Goal: Task Accomplishment & Management: Complete application form

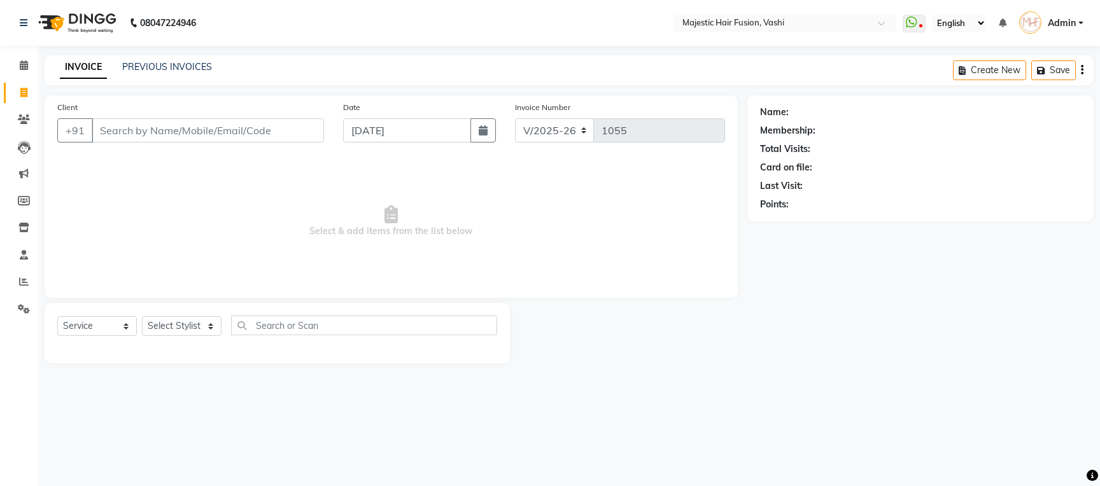
select select "559"
select select "service"
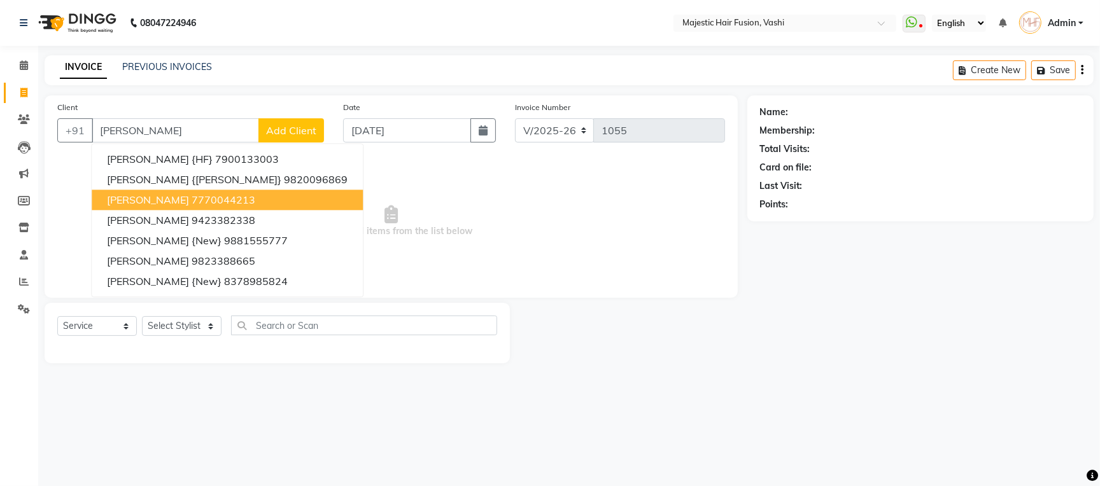
click at [232, 201] on ngb-highlight "7770044213" at bounding box center [224, 199] width 64 height 13
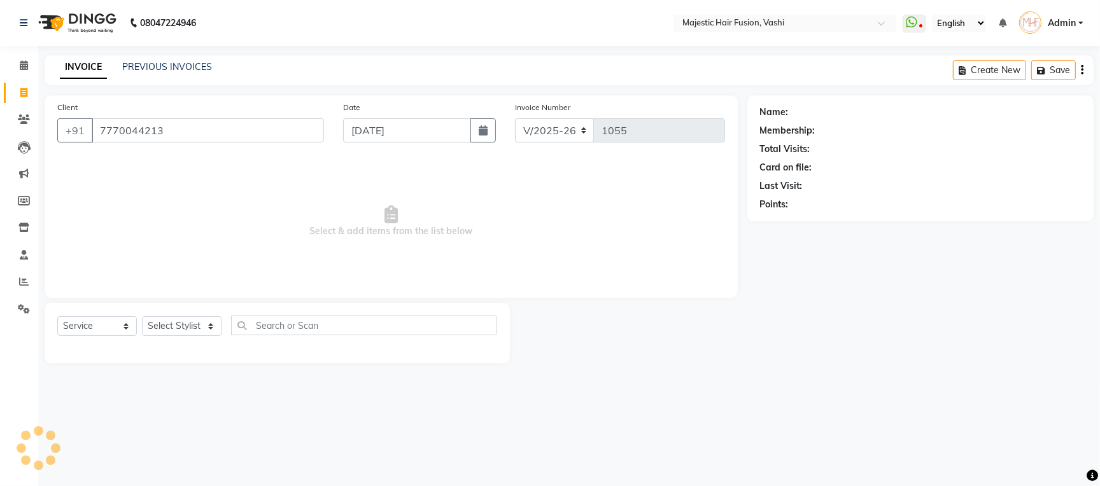
type input "7770044213"
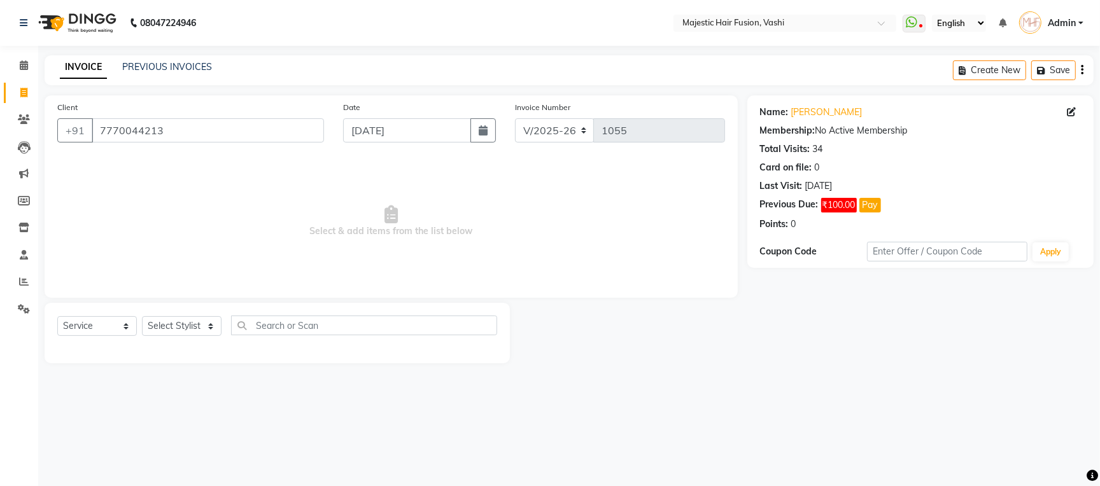
click at [849, 85] on div "INVOICE PREVIOUS INVOICES Create New Save" at bounding box center [569, 70] width 1049 height 30
click at [813, 112] on link "[PERSON_NAME]" at bounding box center [826, 112] width 71 height 13
click at [199, 328] on select "Select Stylist Amina Imran Junaid Naseem Naziya Shaikh Raise Shama Soni Vidya" at bounding box center [182, 326] width 80 height 20
select select "76876"
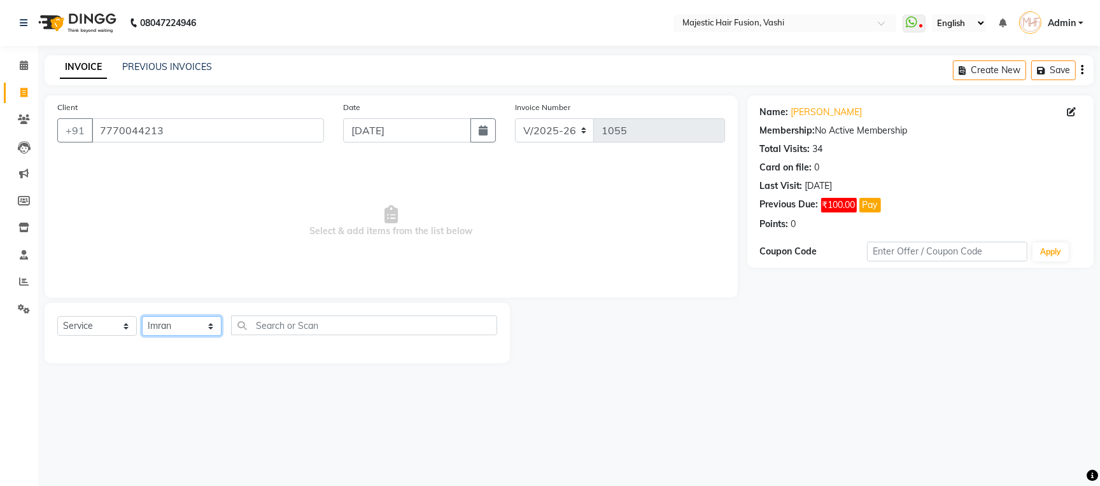
click at [142, 317] on select "Select Stylist Amina Imran Junaid Naseem Naziya Shaikh Raise Shama Soni Vidya" at bounding box center [182, 326] width 80 height 20
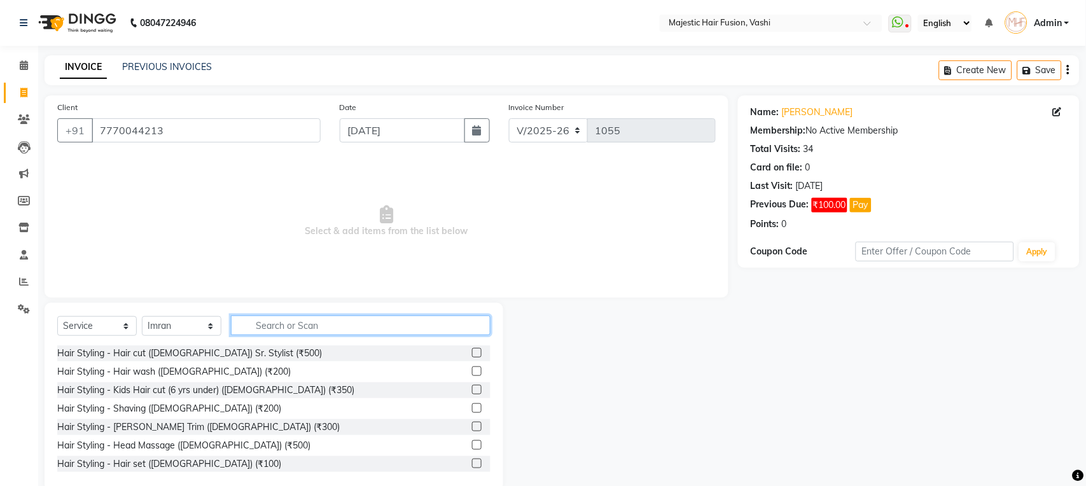
click at [304, 330] on input "text" at bounding box center [361, 326] width 260 height 20
click at [164, 67] on link "PREVIOUS INVOICES" at bounding box center [167, 66] width 90 height 11
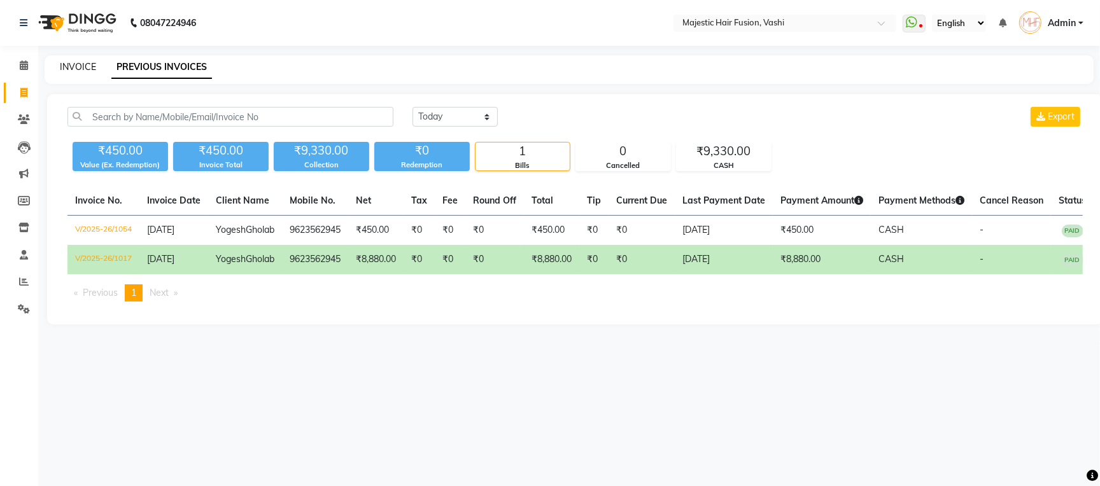
click at [76, 62] on link "INVOICE" at bounding box center [78, 66] width 36 height 11
select select "service"
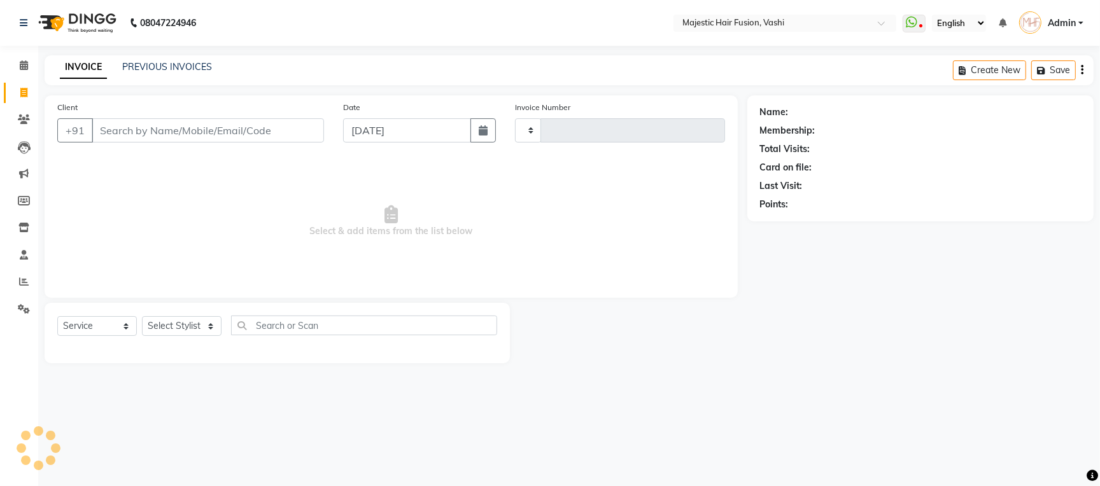
type input "1055"
click at [193, 128] on input "Client" at bounding box center [208, 130] width 232 height 24
select select "559"
type input "9321000376"
click at [270, 132] on span "Add Client" at bounding box center [291, 130] width 50 height 13
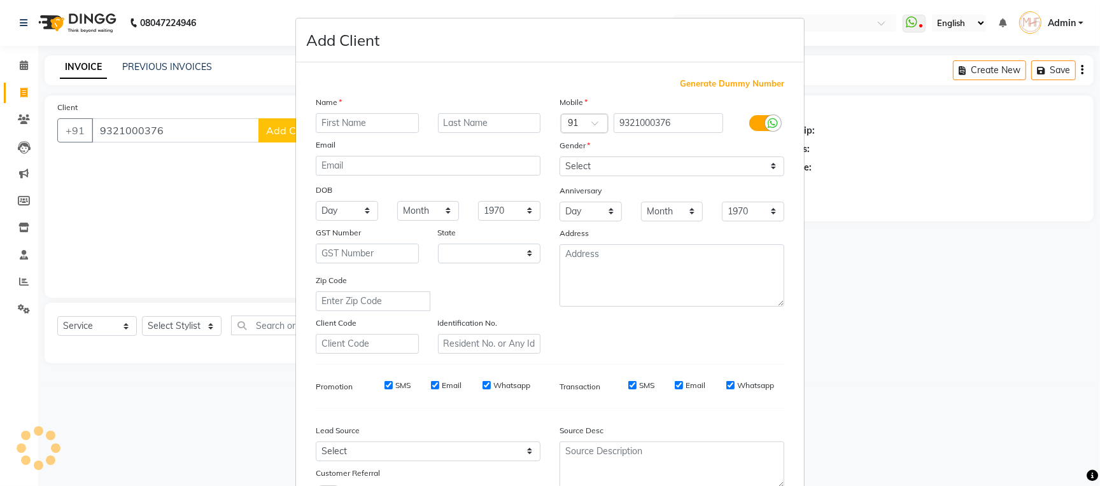
select select "22"
type input "Maya"
click at [456, 125] on input "text" at bounding box center [489, 123] width 103 height 20
type input "Chuhan {New}"
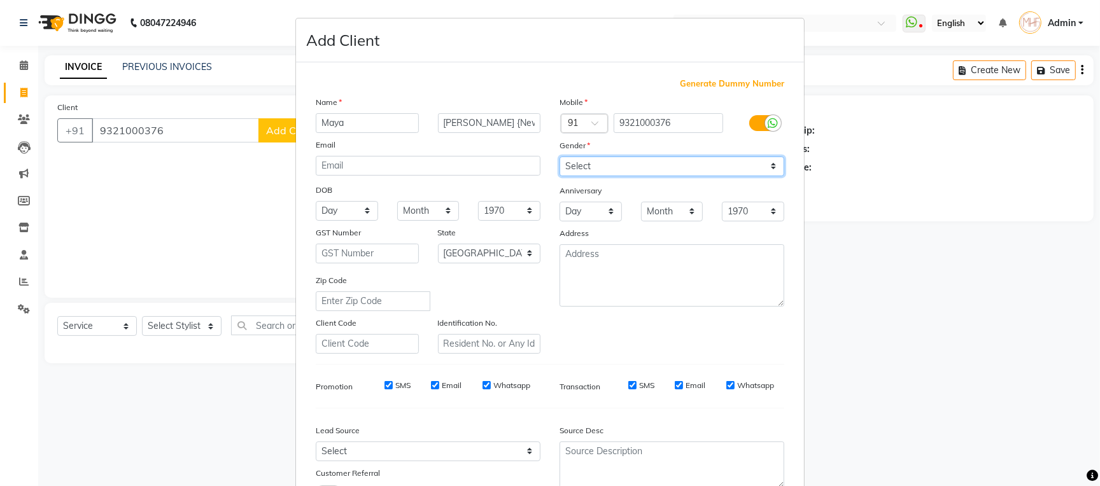
click at [667, 168] on select "Select Male Female Other Prefer Not To Say" at bounding box center [671, 167] width 225 height 20
select select "female"
click at [559, 157] on select "Select Male Female Other Prefer Not To Say" at bounding box center [671, 167] width 225 height 20
click at [580, 227] on div "Mobile Country Code × 91 9321000376 Gender Select Male Female Other Prefer Not …" at bounding box center [672, 224] width 244 height 258
click at [482, 388] on input "Whatsapp" at bounding box center [486, 385] width 8 height 8
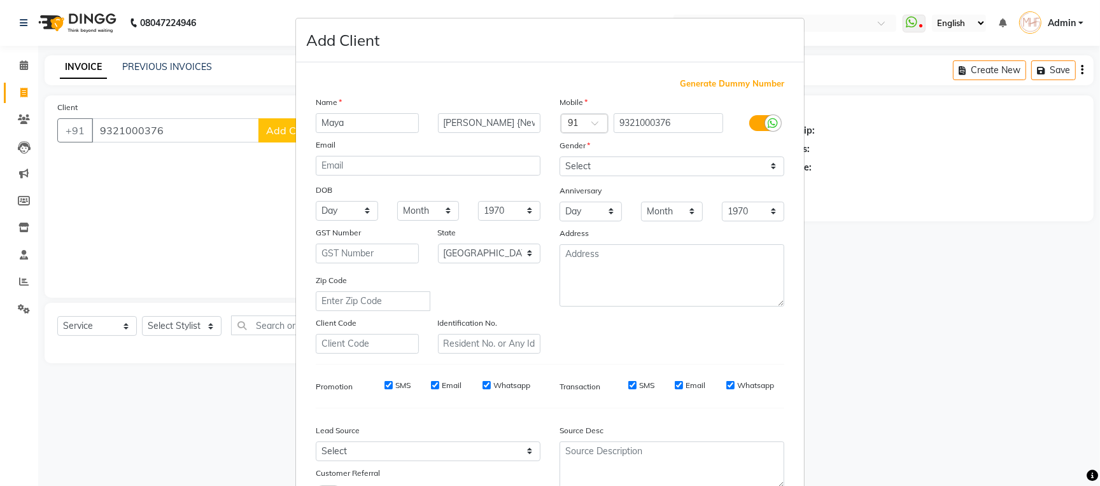
checkbox input "false"
click at [674, 387] on input "Email" at bounding box center [678, 385] width 8 height 8
checkbox input "false"
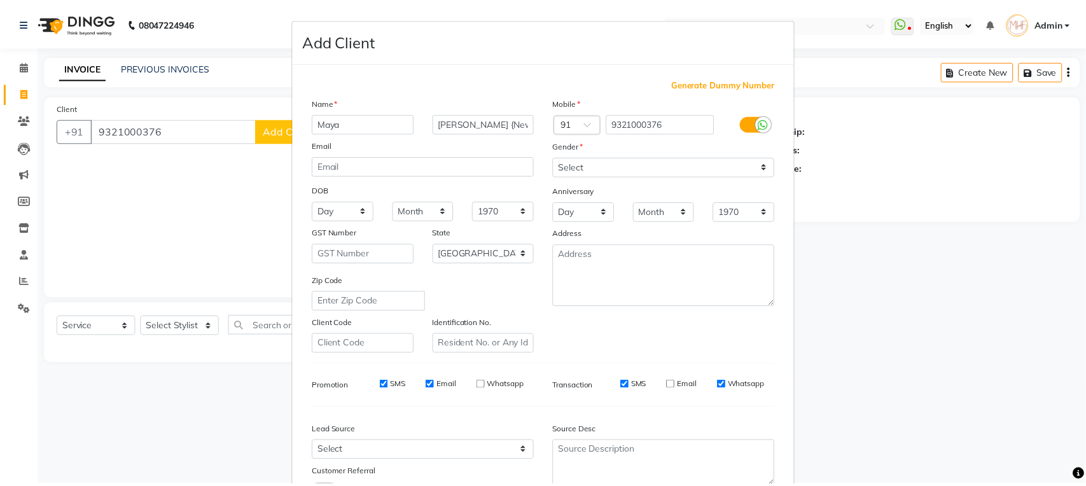
scroll to position [105, 0]
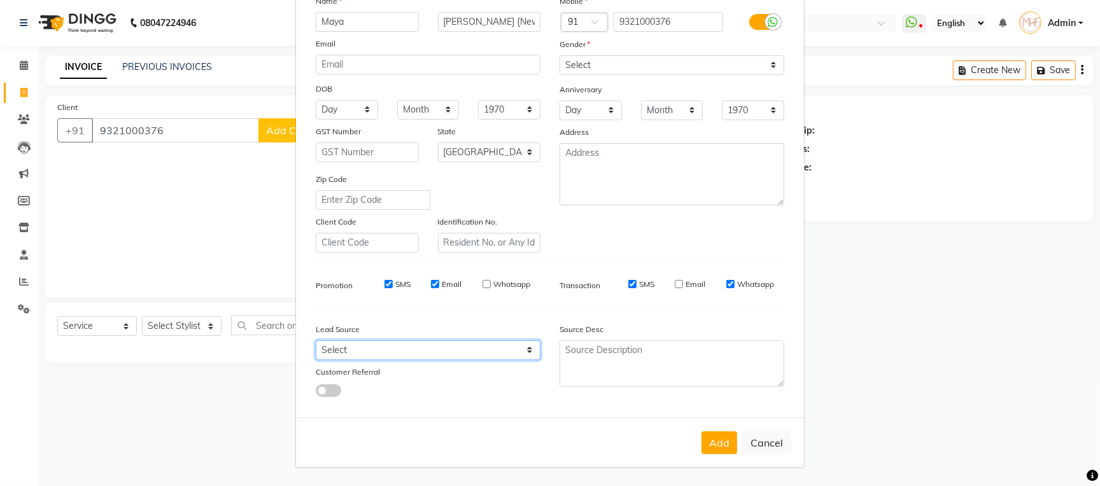
click at [468, 349] on select "Select Walk-in Referral Internet Friend Word of Mouth Advertisement Facebook Ju…" at bounding box center [428, 350] width 225 height 20
select select "8531"
click at [316, 340] on select "Select Walk-in Referral Internet Friend Word of Mouth Advertisement Facebook Ju…" at bounding box center [428, 350] width 225 height 20
click at [628, 286] on input "SMS" at bounding box center [632, 284] width 8 height 8
checkbox input "false"
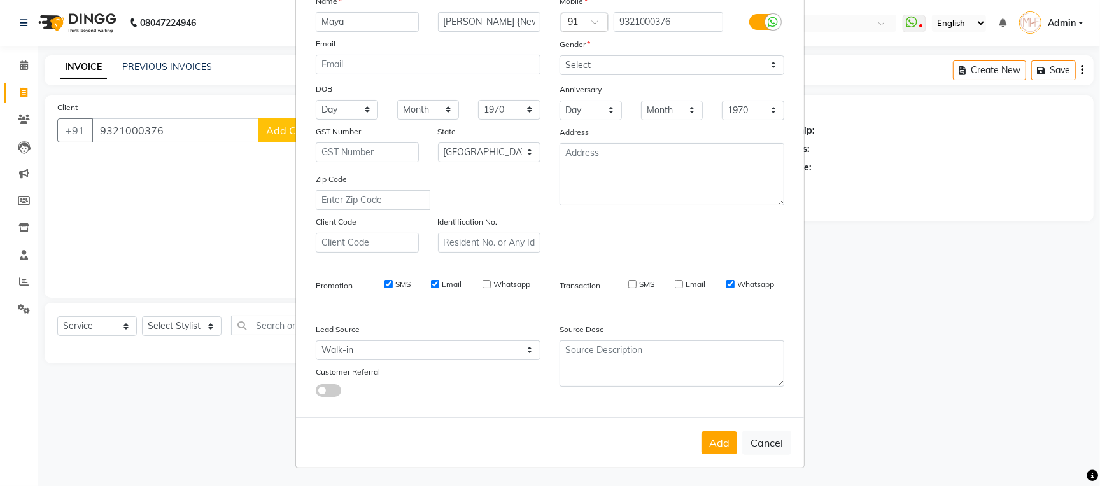
click at [431, 281] on input "Email" at bounding box center [435, 284] width 8 height 8
checkbox input "false"
click at [713, 439] on button "Add" at bounding box center [719, 442] width 36 height 23
select select
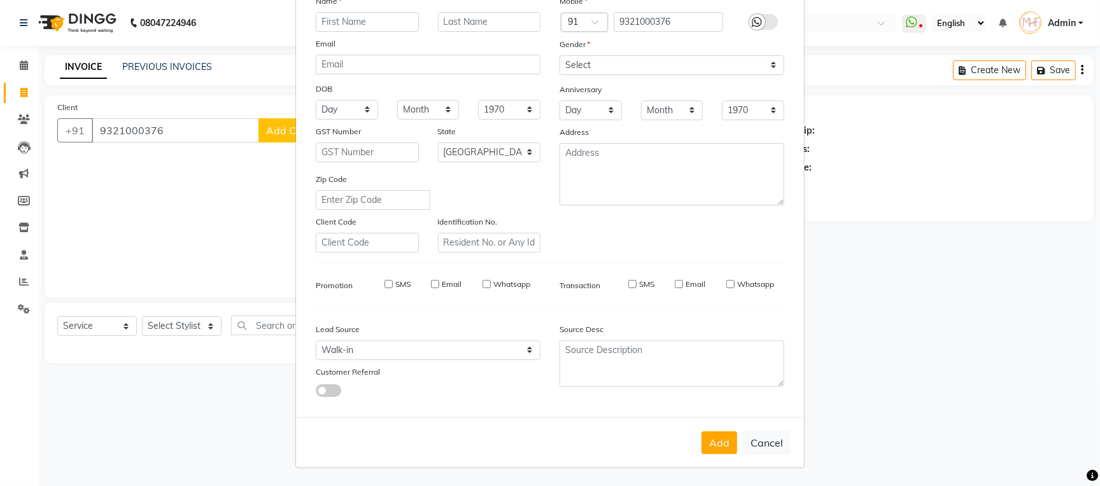
select select
select select "null"
select select
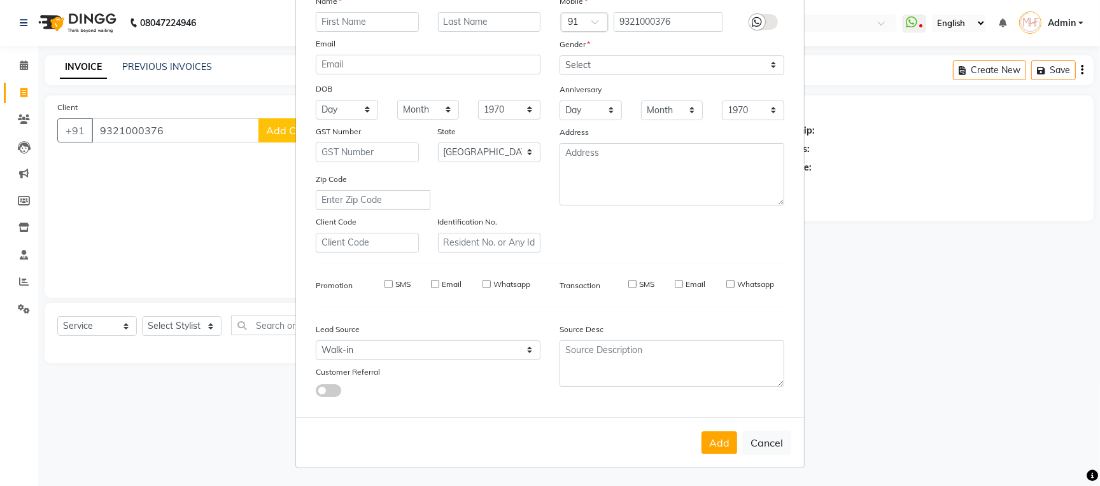
select select
checkbox input "false"
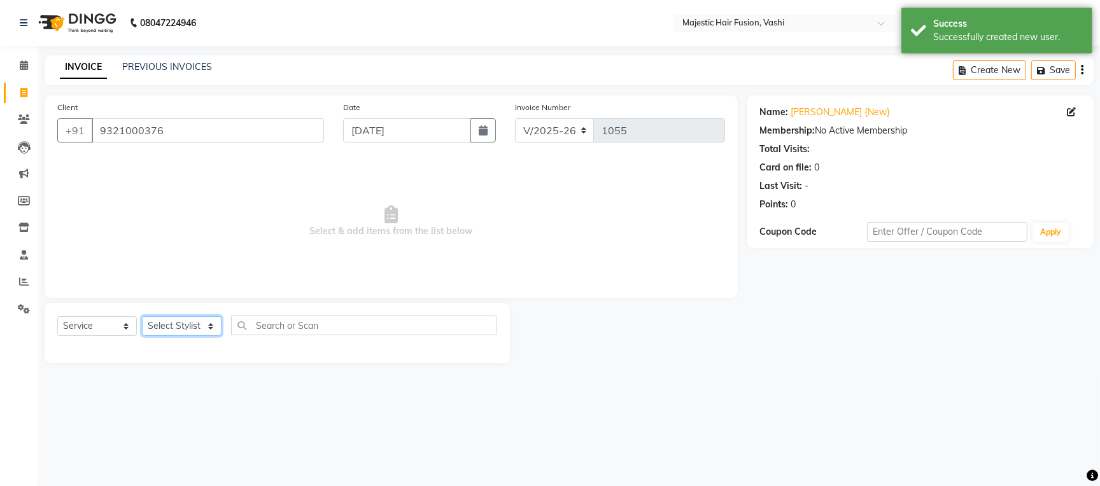
click at [185, 325] on select "Select Stylist Amina Imran Junaid Naseem Naziya Shaikh Raise Shama Soni Vidya" at bounding box center [182, 326] width 80 height 20
select select "76876"
click at [142, 317] on select "Select Stylist Amina Imran Junaid Naseem Naziya Shaikh Raise Shama Soni Vidya" at bounding box center [182, 326] width 80 height 20
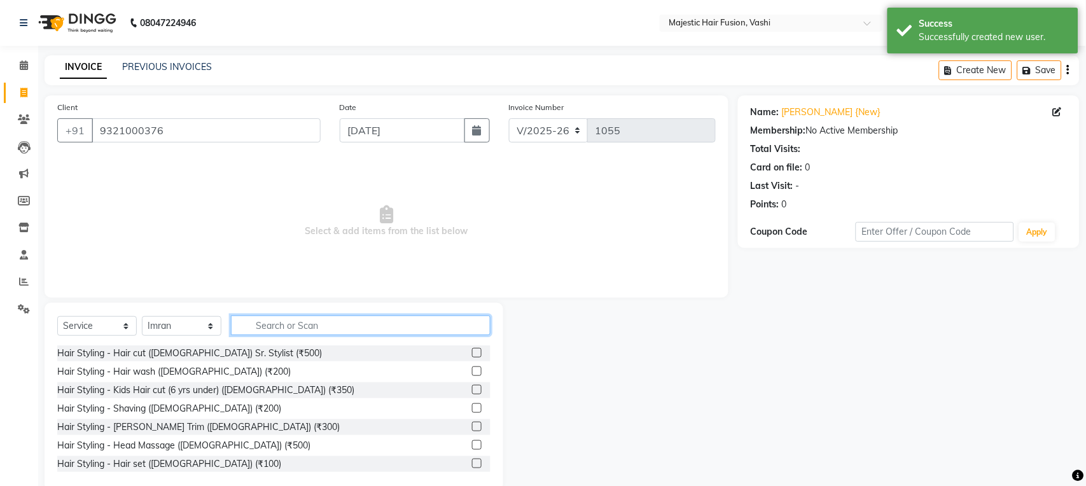
click at [297, 330] on input "text" at bounding box center [361, 326] width 260 height 20
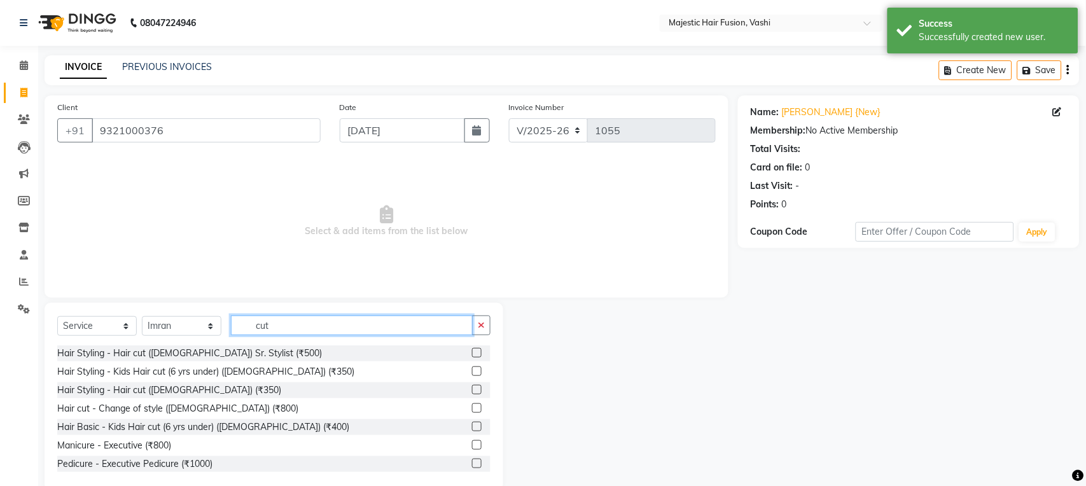
type input "cut"
click at [472, 409] on label at bounding box center [477, 408] width 10 height 10
click at [472, 409] on input "checkbox" at bounding box center [476, 409] width 8 height 8
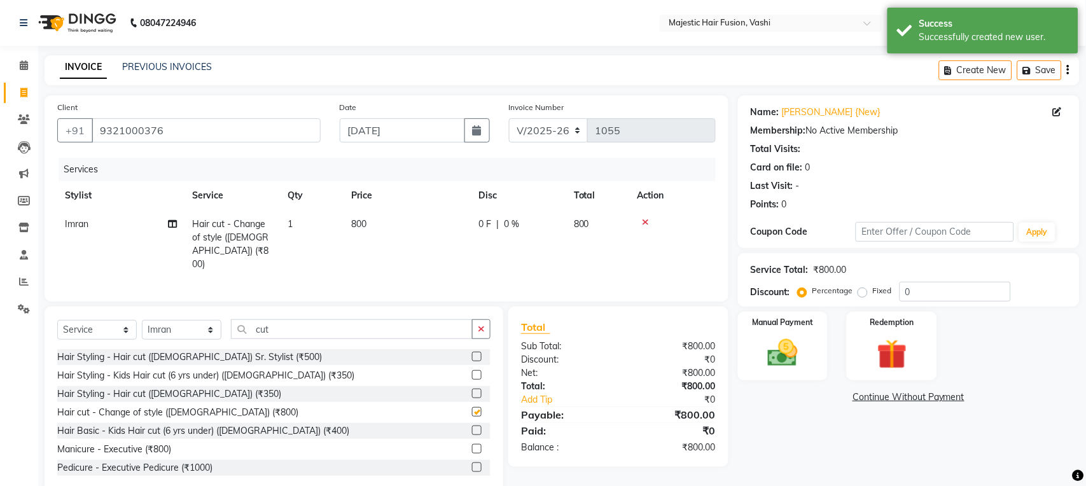
checkbox input "false"
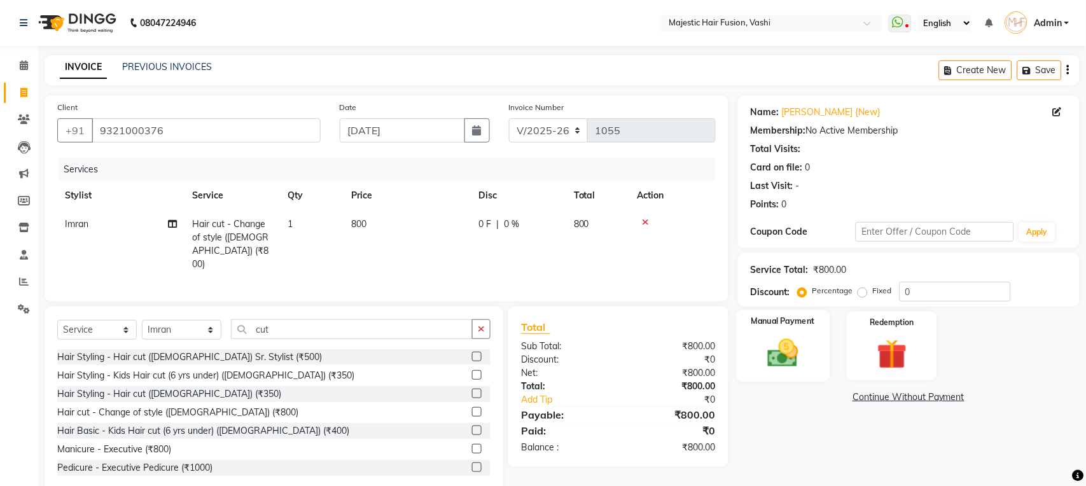
click at [774, 358] on img at bounding box center [783, 353] width 50 height 36
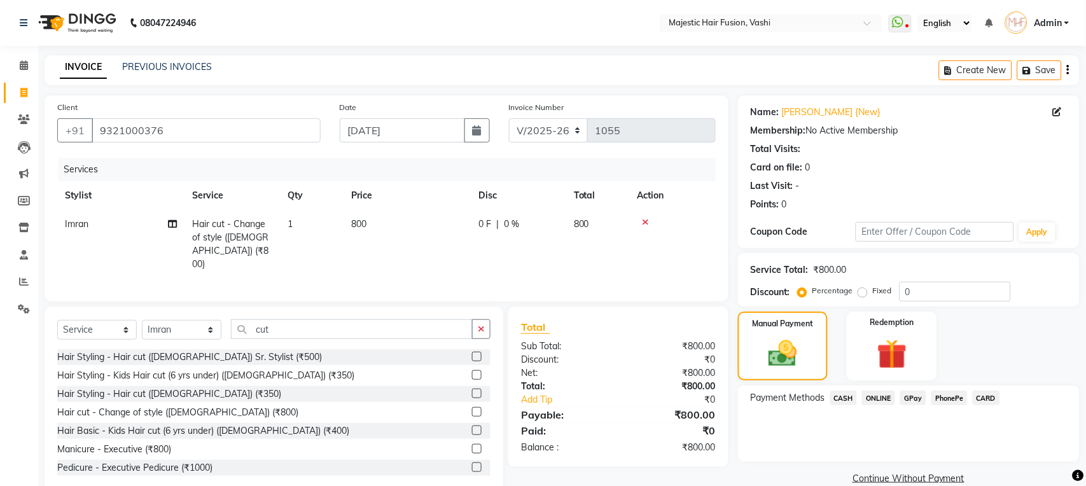
click at [841, 400] on span "CASH" at bounding box center [843, 398] width 27 height 15
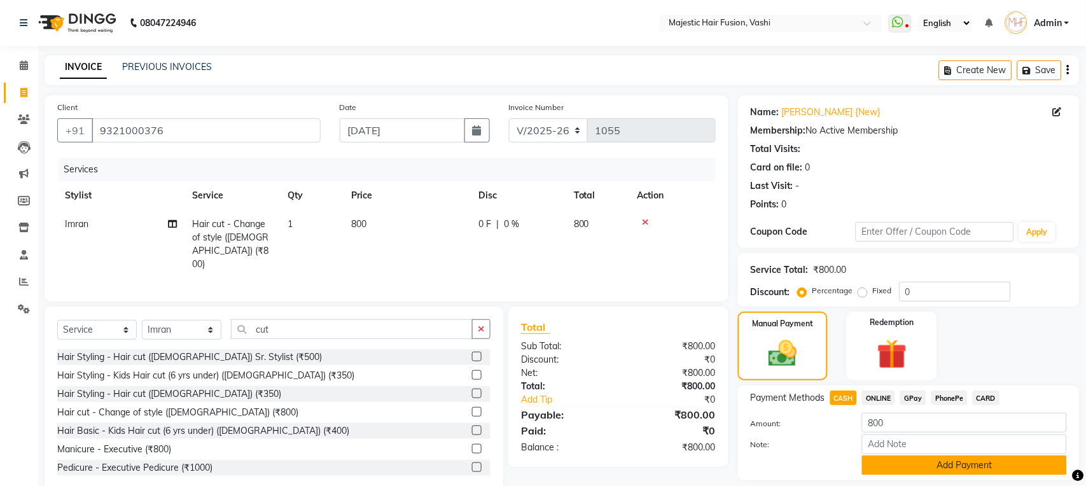
click at [968, 466] on button "Add Payment" at bounding box center [964, 466] width 205 height 20
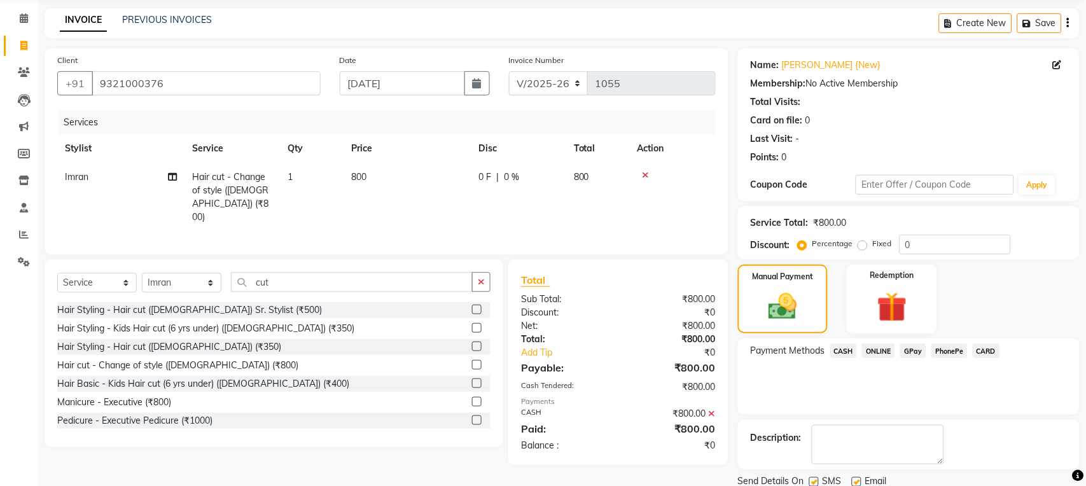
scroll to position [94, 0]
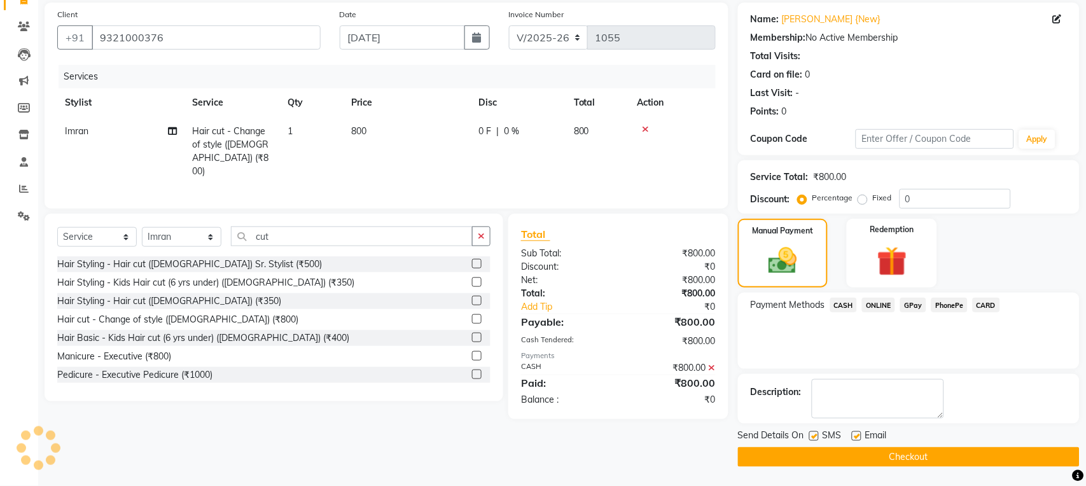
click at [810, 437] on label at bounding box center [814, 436] width 10 height 10
click at [810, 437] on input "checkbox" at bounding box center [813, 437] width 8 height 8
checkbox input "false"
click at [852, 437] on label at bounding box center [857, 436] width 10 height 10
click at [852, 437] on input "checkbox" at bounding box center [856, 437] width 8 height 8
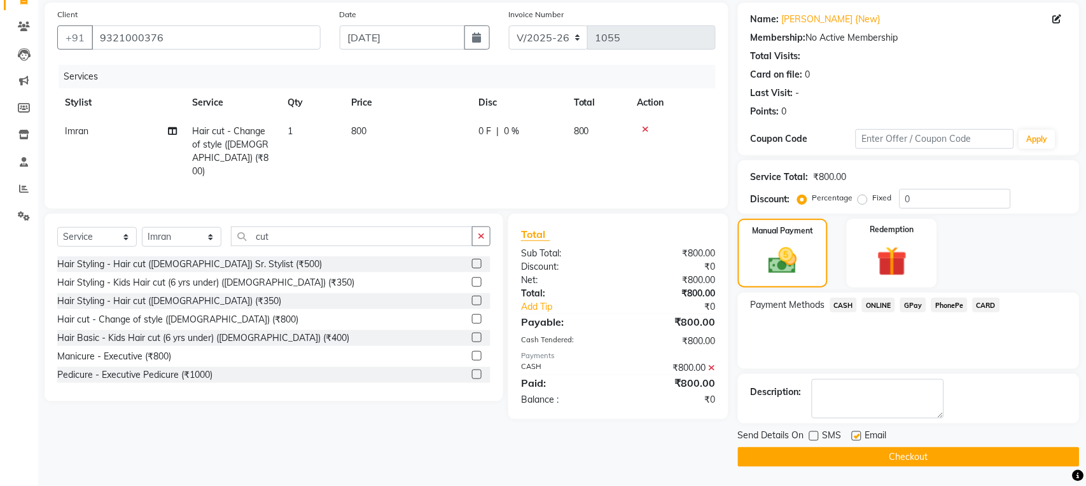
checkbox input "false"
click at [894, 453] on button "Checkout" at bounding box center [909, 457] width 342 height 20
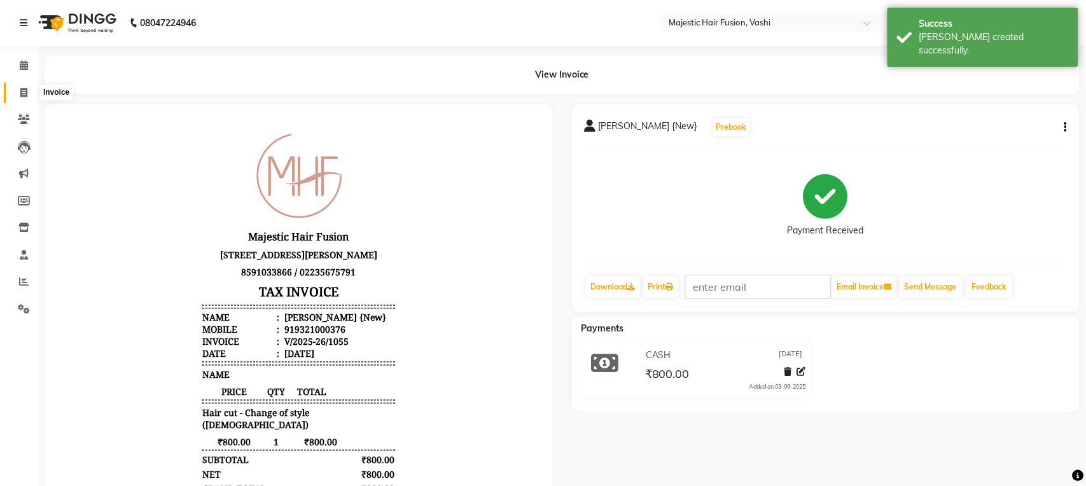
click at [20, 92] on icon at bounding box center [23, 93] width 7 height 10
select select "service"
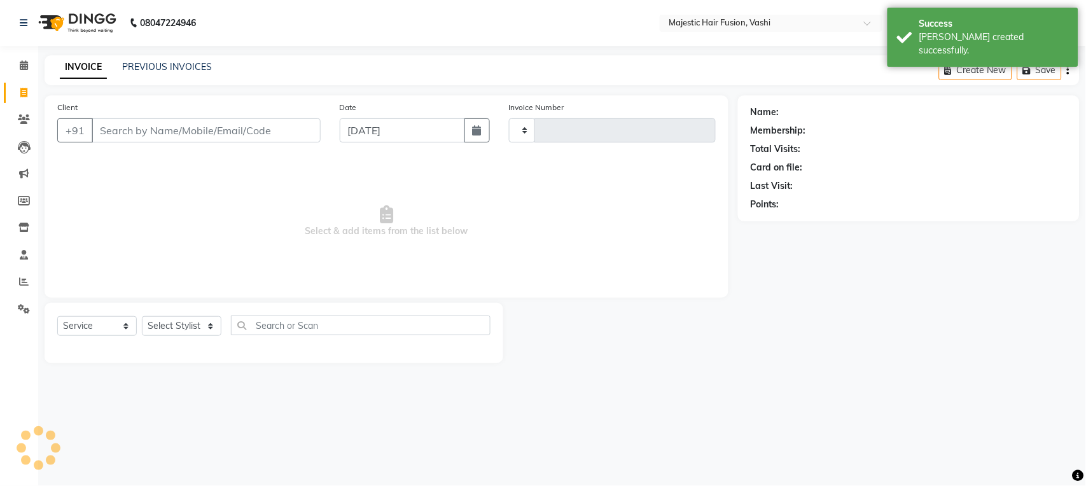
type input "1056"
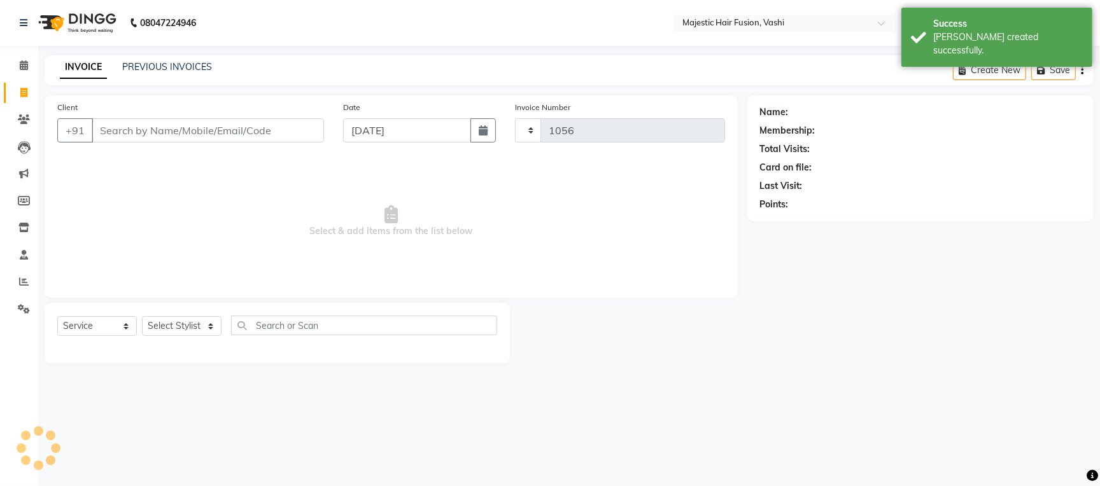
select select "559"
click at [139, 130] on input "Client" at bounding box center [208, 130] width 232 height 24
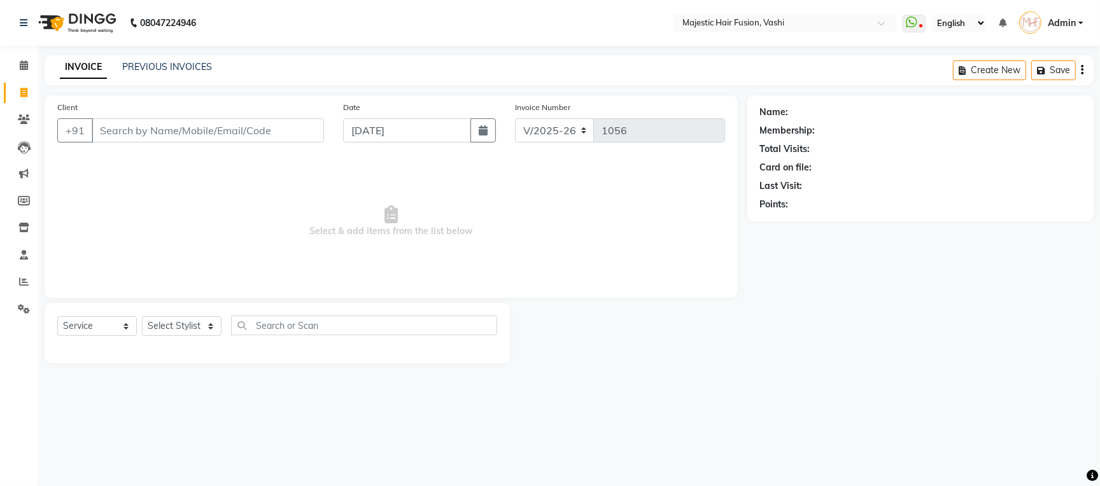
click at [139, 130] on input "Client" at bounding box center [208, 130] width 232 height 24
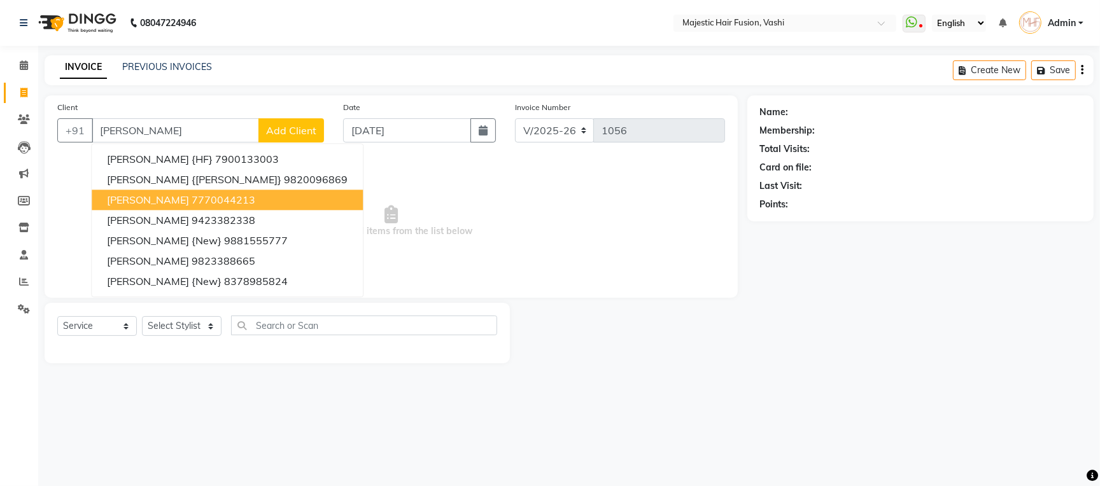
click at [192, 195] on ngb-highlight "7770044213" at bounding box center [224, 199] width 64 height 13
type input "7770044213"
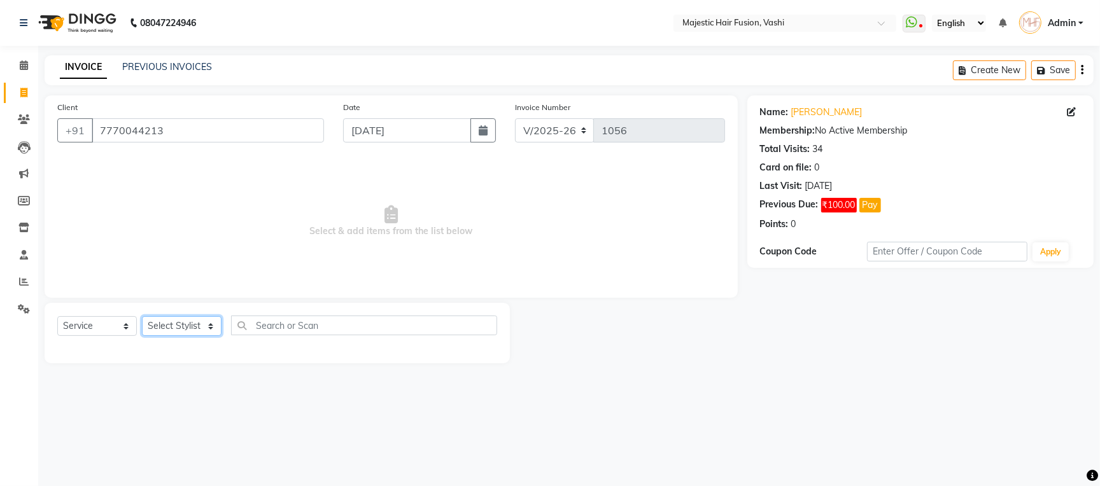
click at [200, 326] on select "Select Stylist Amina Imran Junaid Naseem Naziya Shaikh Raise Shama Soni Vidya" at bounding box center [182, 326] width 80 height 20
select select "48869"
click at [142, 317] on select "Select Stylist Amina Imran Junaid Naseem Naziya Shaikh Raise Shama Soni Vidya" at bounding box center [182, 326] width 80 height 20
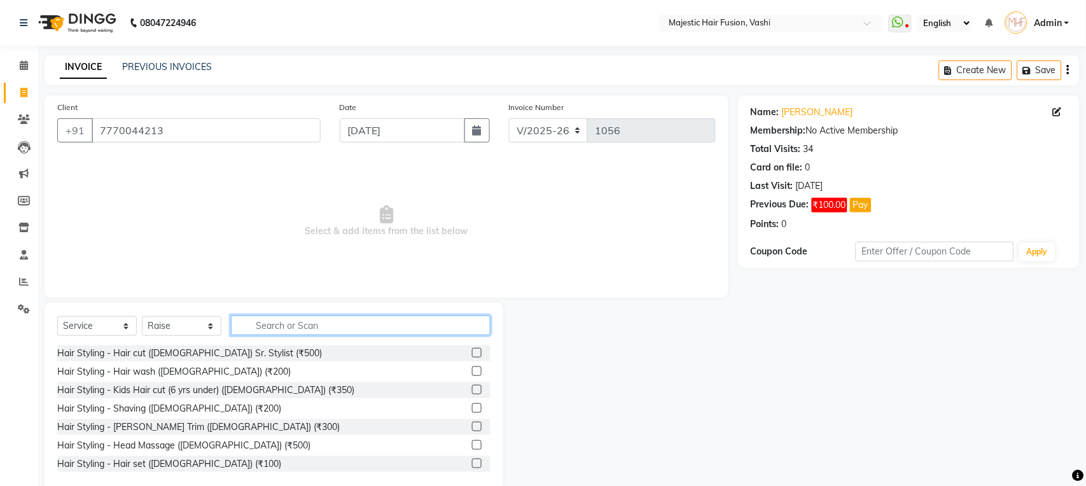
click at [311, 325] on input "text" at bounding box center [361, 326] width 260 height 20
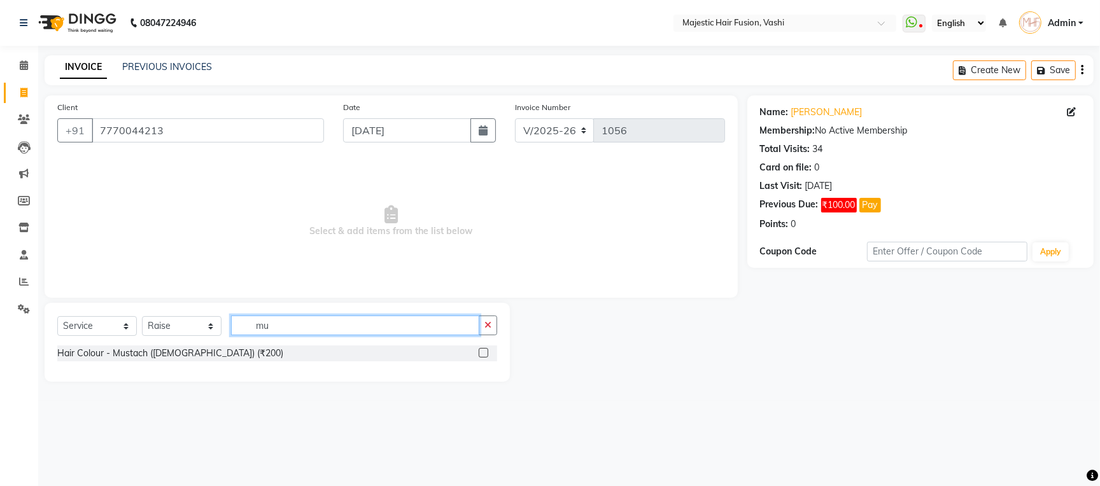
type input "mu"
click at [486, 355] on label at bounding box center [484, 353] width 10 height 10
click at [486, 355] on input "checkbox" at bounding box center [483, 353] width 8 height 8
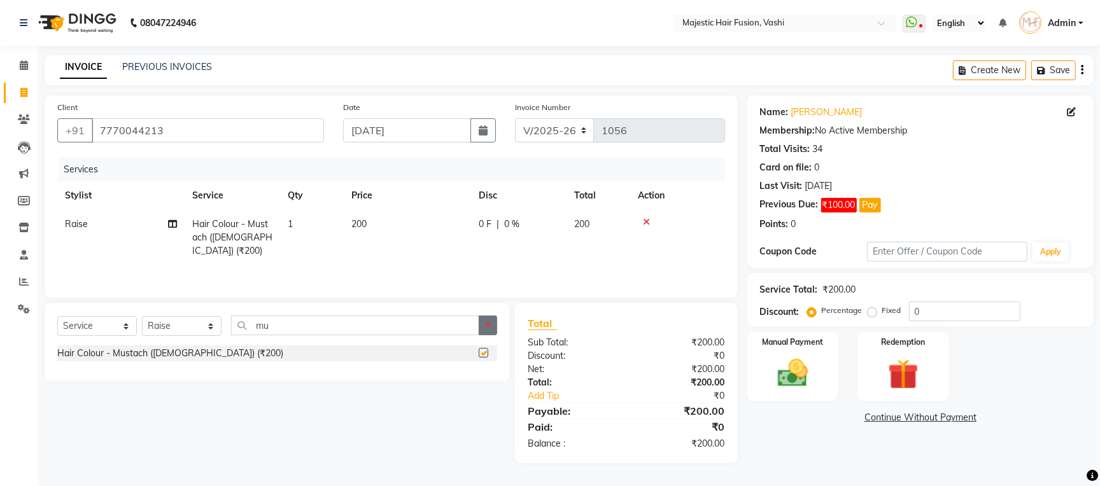
checkbox input "false"
click at [493, 325] on button "button" at bounding box center [488, 326] width 18 height 20
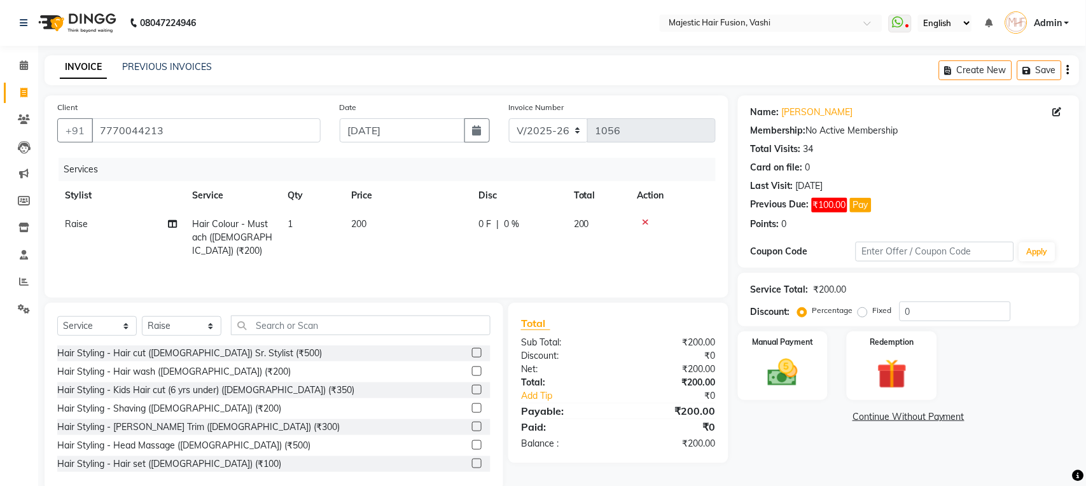
click at [643, 220] on icon at bounding box center [646, 222] width 7 height 9
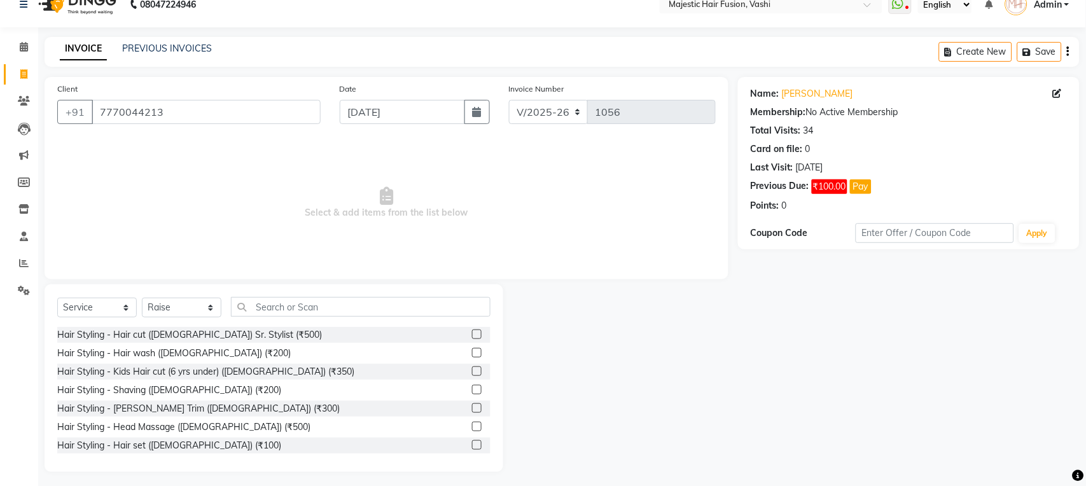
scroll to position [23, 0]
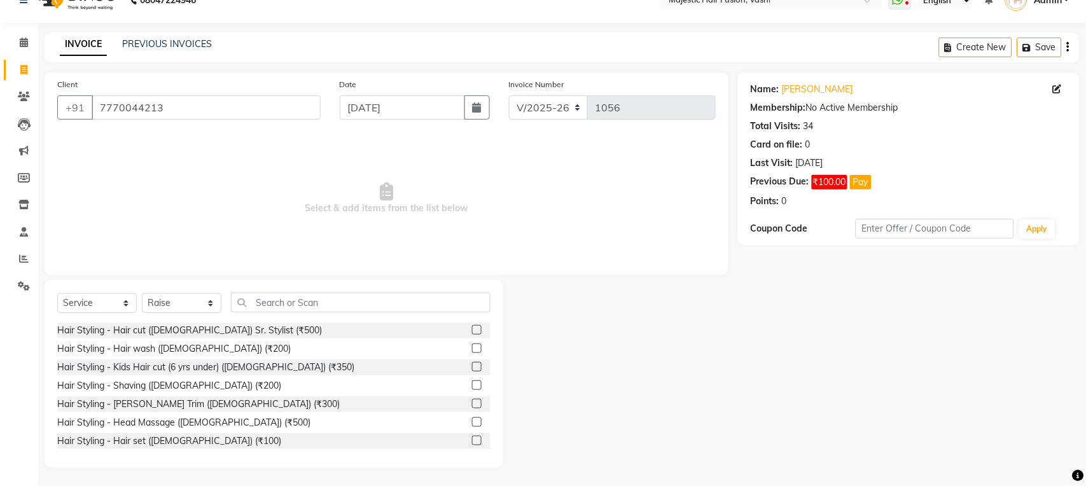
click at [472, 351] on label at bounding box center [477, 349] width 10 height 10
click at [472, 351] on input "checkbox" at bounding box center [476, 349] width 8 height 8
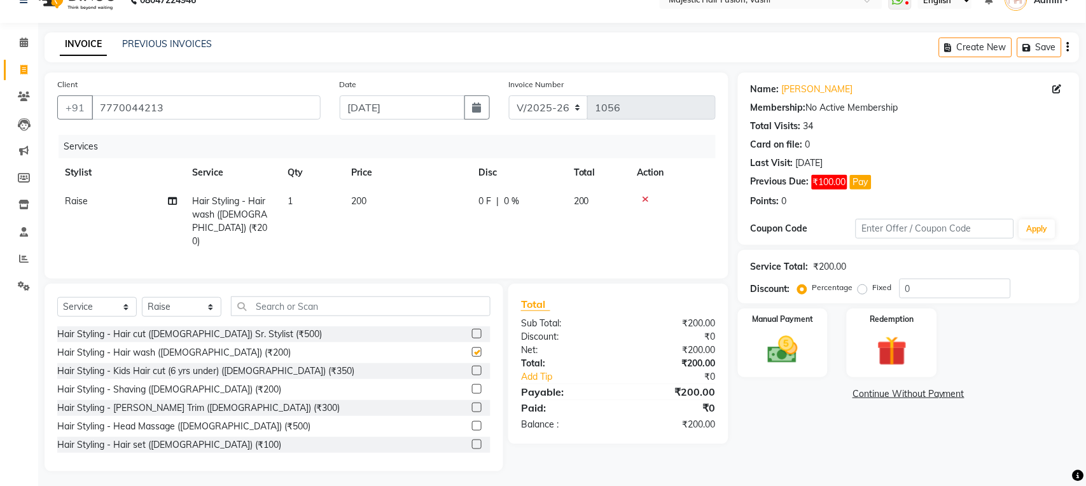
checkbox input "false"
click at [472, 388] on label at bounding box center [477, 389] width 10 height 10
click at [472, 388] on input "checkbox" at bounding box center [476, 390] width 8 height 8
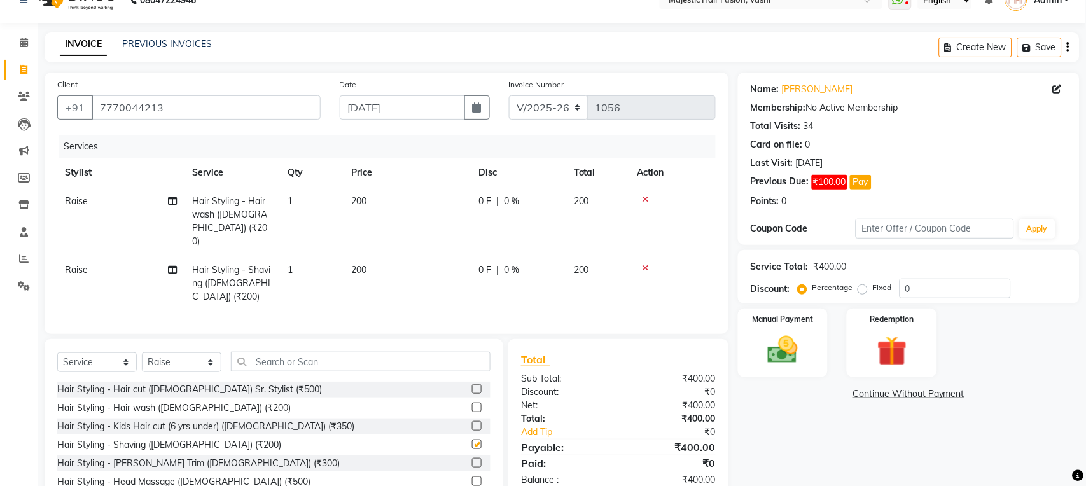
checkbox input "false"
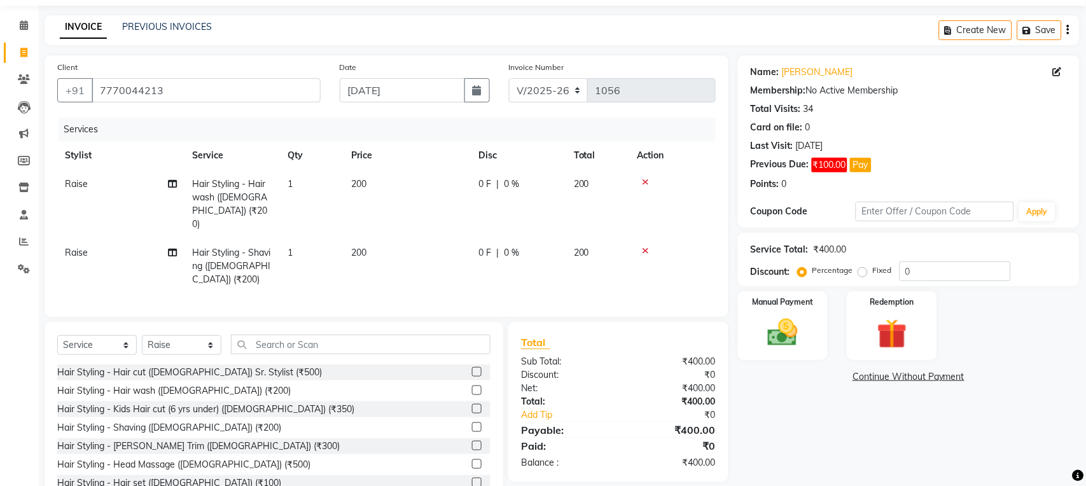
scroll to position [55, 0]
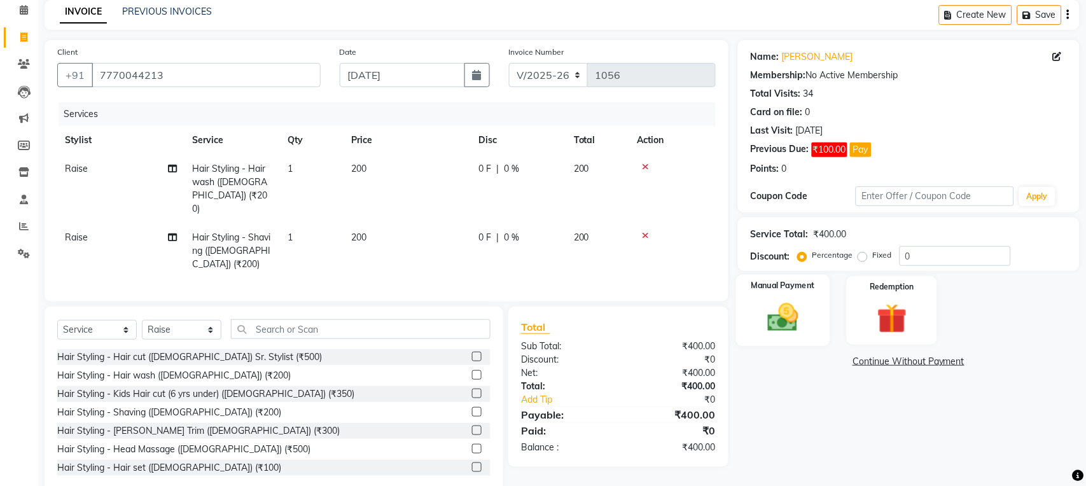
click at [781, 316] on img at bounding box center [783, 318] width 50 height 36
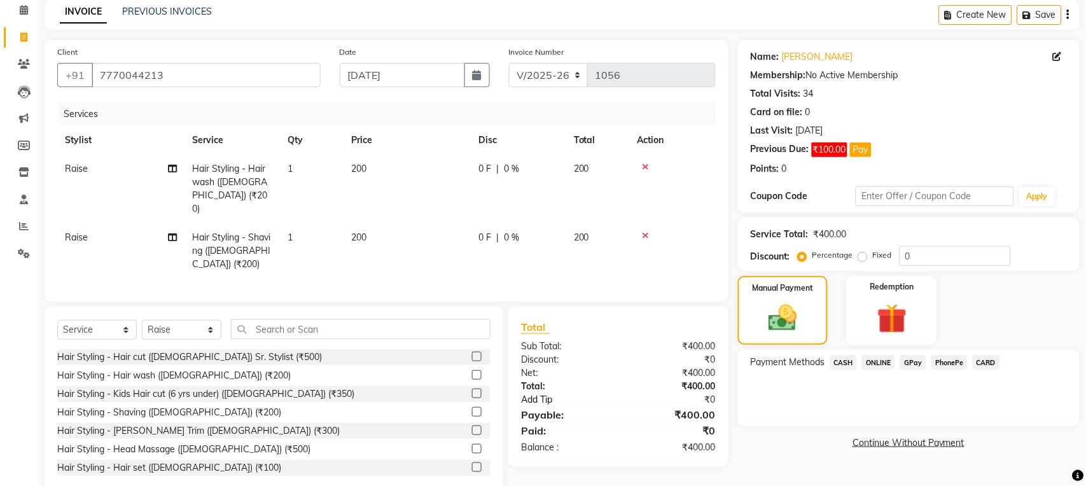
click at [531, 393] on link "Add Tip" at bounding box center [574, 399] width 125 height 13
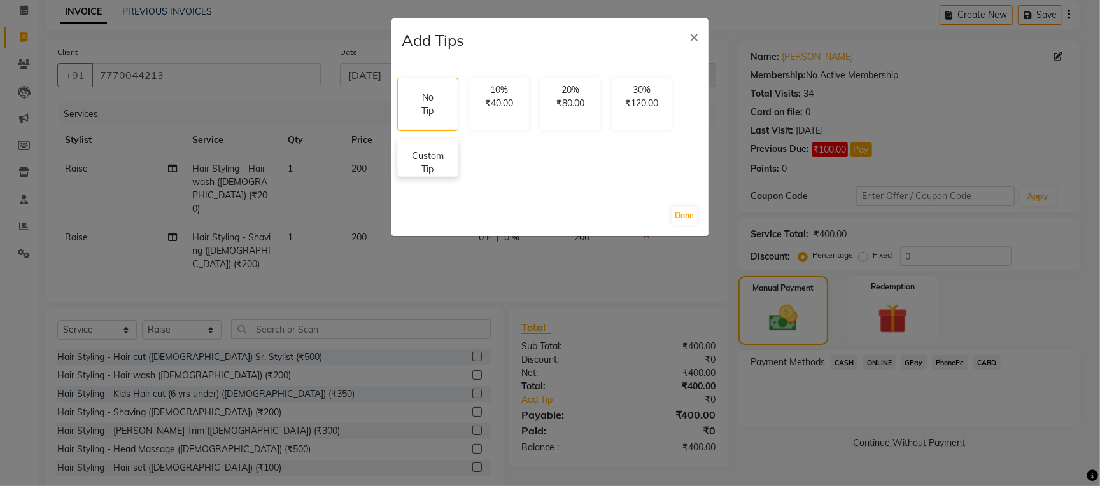
click at [418, 169] on p "Custom Tip" at bounding box center [427, 163] width 45 height 27
select select "48869"
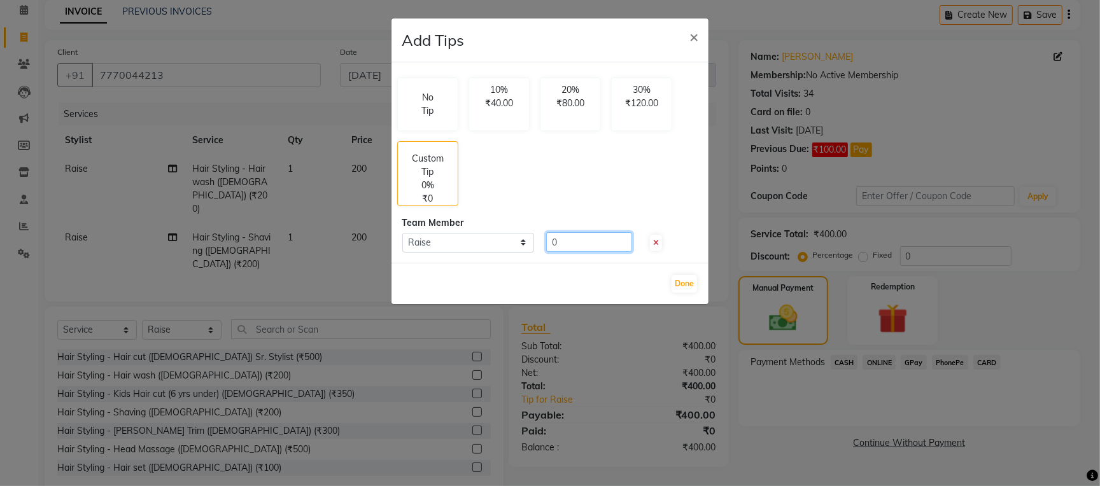
click at [549, 241] on input "0" at bounding box center [589, 242] width 86 height 20
type input "100"
click at [681, 283] on button "Done" at bounding box center [683, 284] width 25 height 18
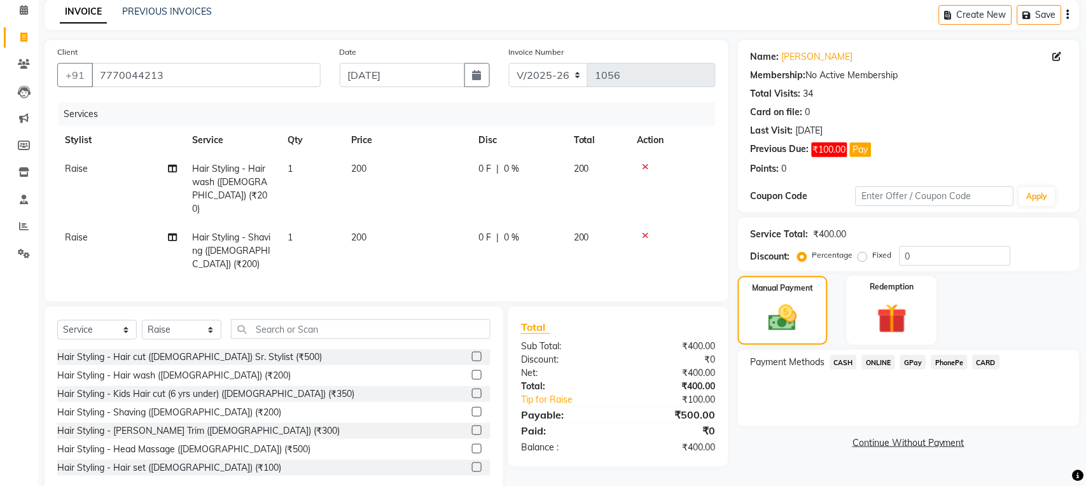
click at [988, 363] on span "CARD" at bounding box center [986, 362] width 27 height 15
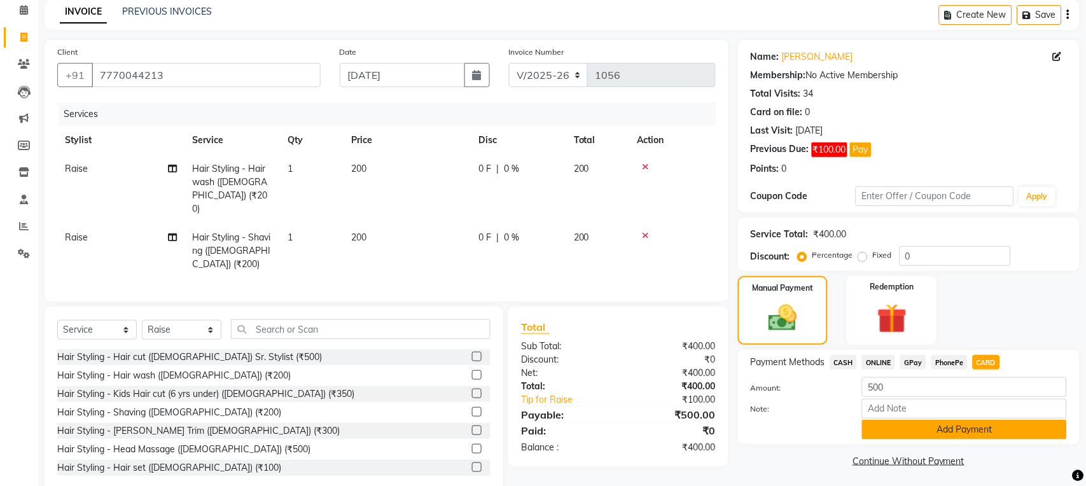
click at [965, 431] on button "Add Payment" at bounding box center [964, 430] width 205 height 20
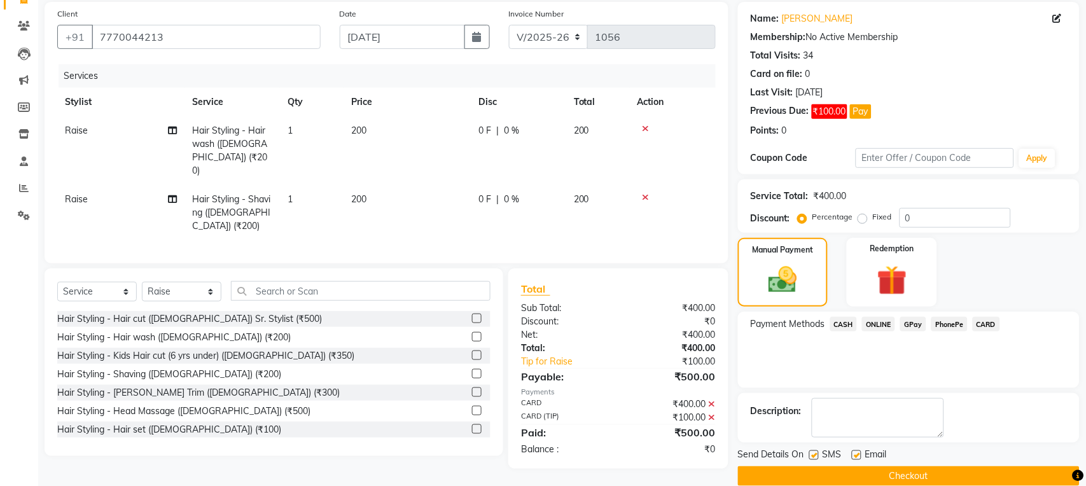
scroll to position [114, 0]
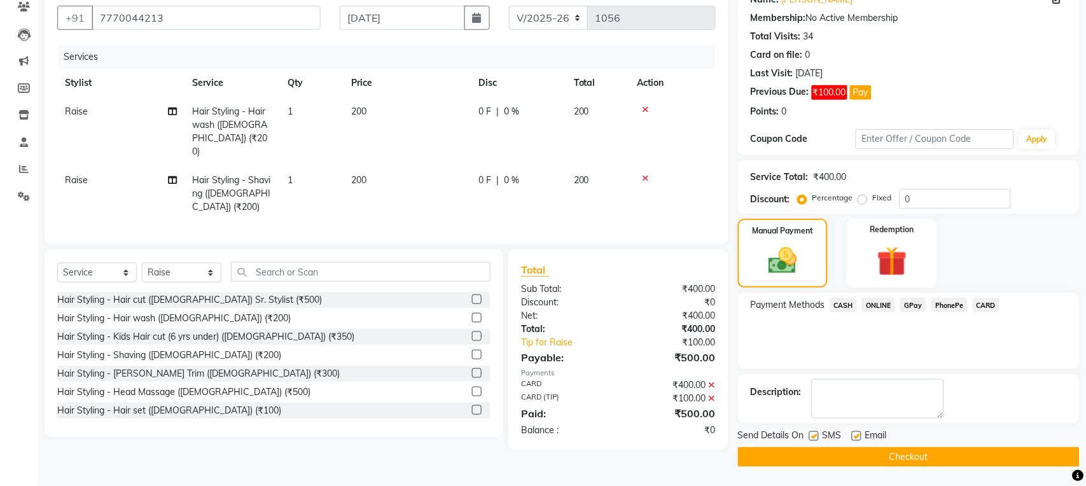
click at [813, 437] on label at bounding box center [814, 436] width 10 height 10
click at [813, 437] on input "checkbox" at bounding box center [813, 437] width 8 height 8
checkbox input "false"
click at [855, 437] on label at bounding box center [857, 436] width 10 height 10
click at [855, 437] on input "checkbox" at bounding box center [856, 437] width 8 height 8
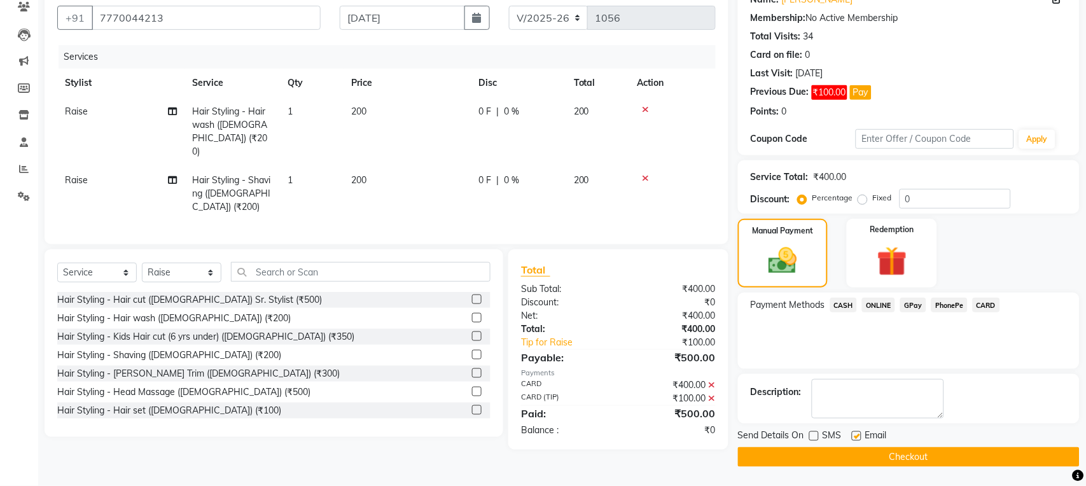
checkbox input "false"
click at [855, 451] on button "Checkout" at bounding box center [909, 457] width 342 height 20
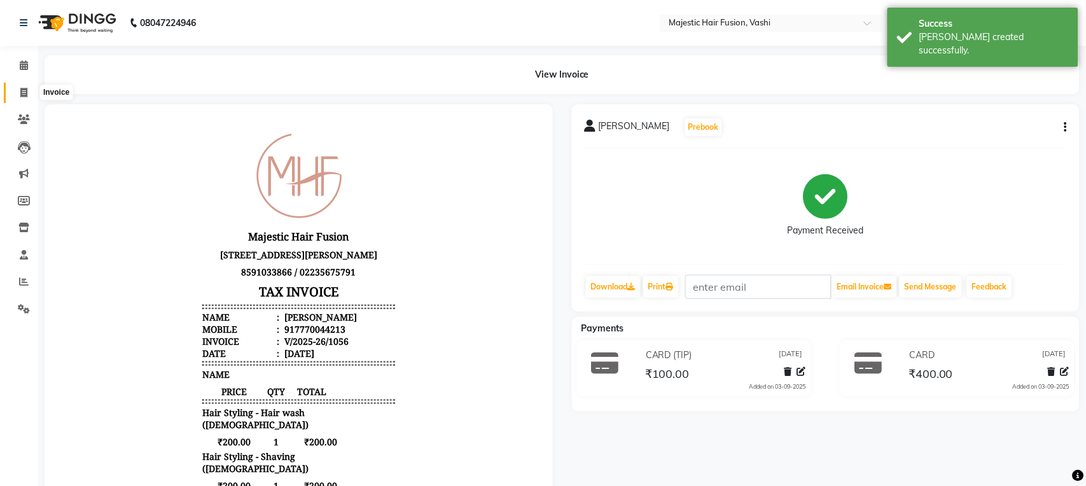
click at [22, 90] on icon at bounding box center [23, 93] width 7 height 10
select select "service"
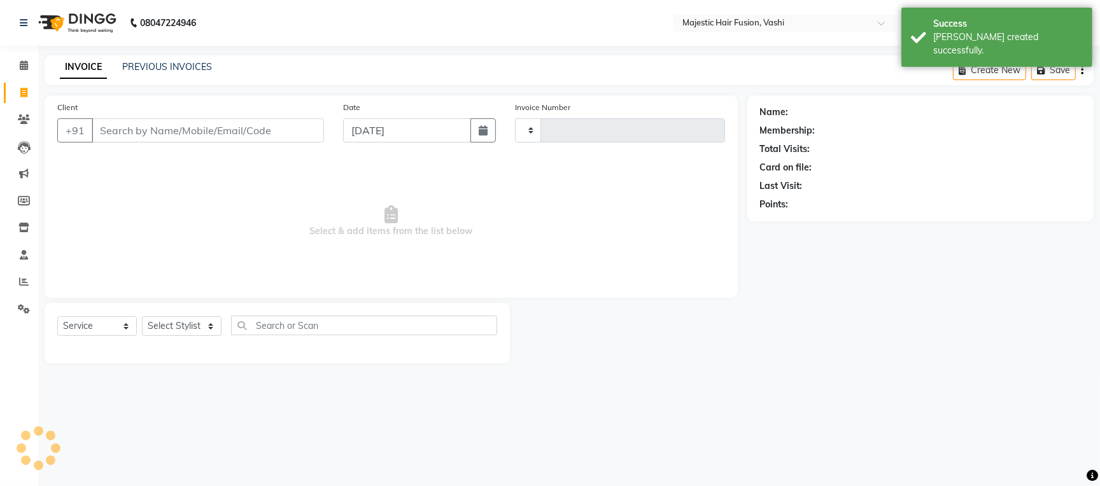
click at [188, 55] on div "INVOICE PREVIOUS INVOICES Create New Save" at bounding box center [569, 70] width 1049 height 30
type input "1057"
select select "559"
click at [183, 64] on link "PREVIOUS INVOICES" at bounding box center [167, 66] width 90 height 11
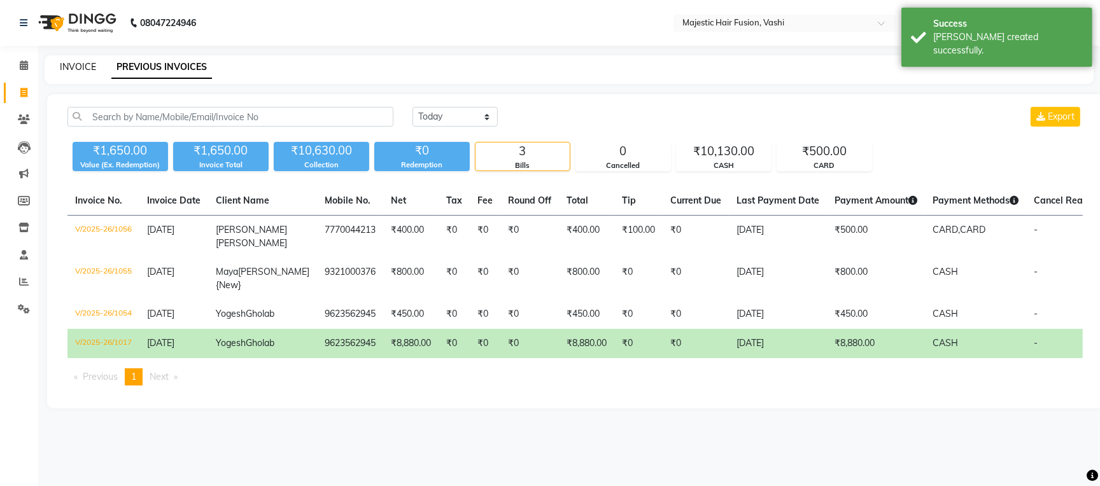
click at [86, 64] on link "INVOICE" at bounding box center [78, 66] width 36 height 11
select select "service"
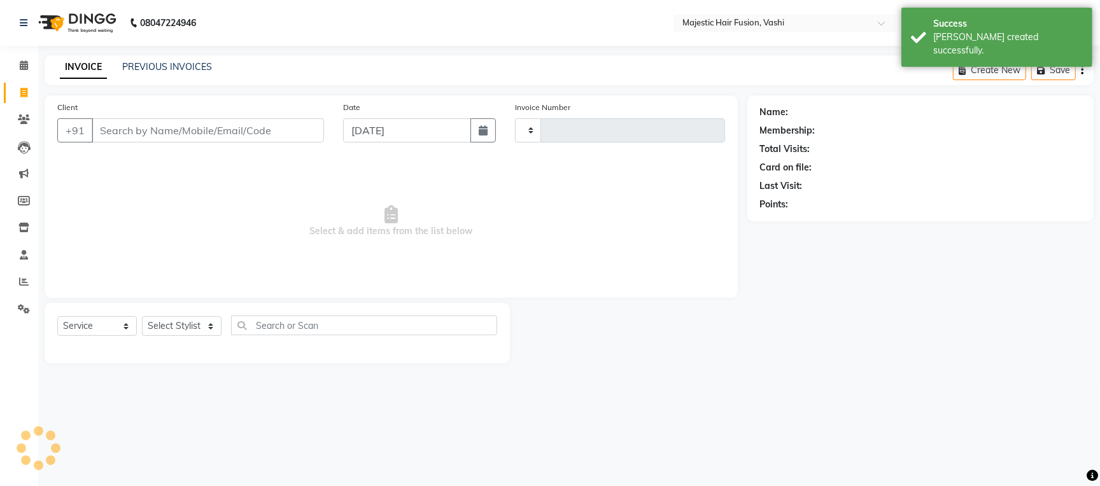
type input "1057"
select select "559"
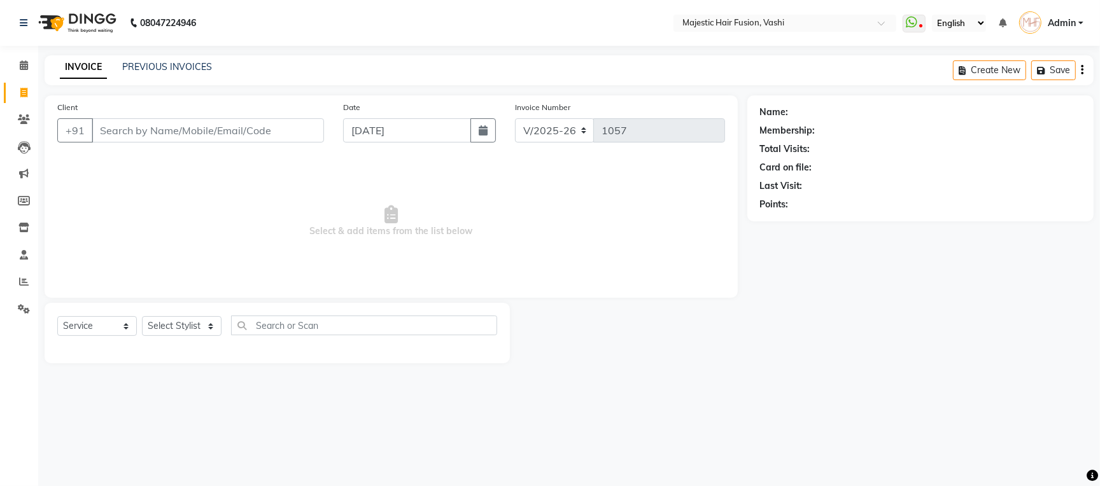
click at [667, 337] on div at bounding box center [628, 333] width 237 height 60
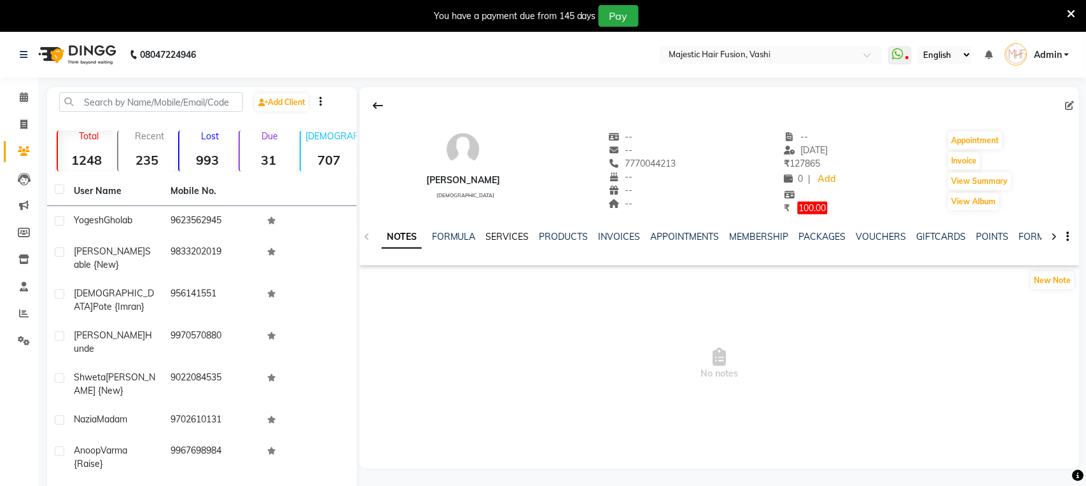
click at [493, 237] on link "SERVICES" at bounding box center [507, 236] width 43 height 11
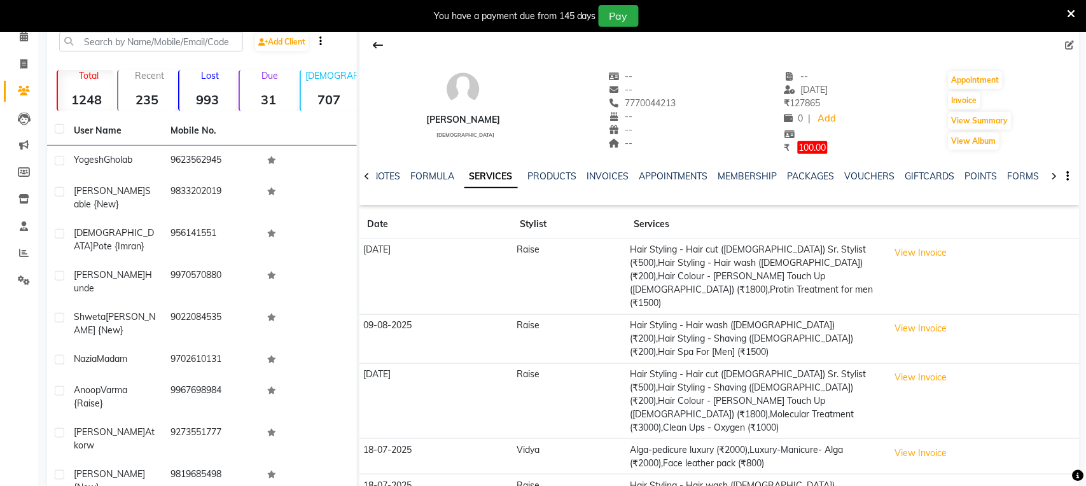
scroll to position [113, 0]
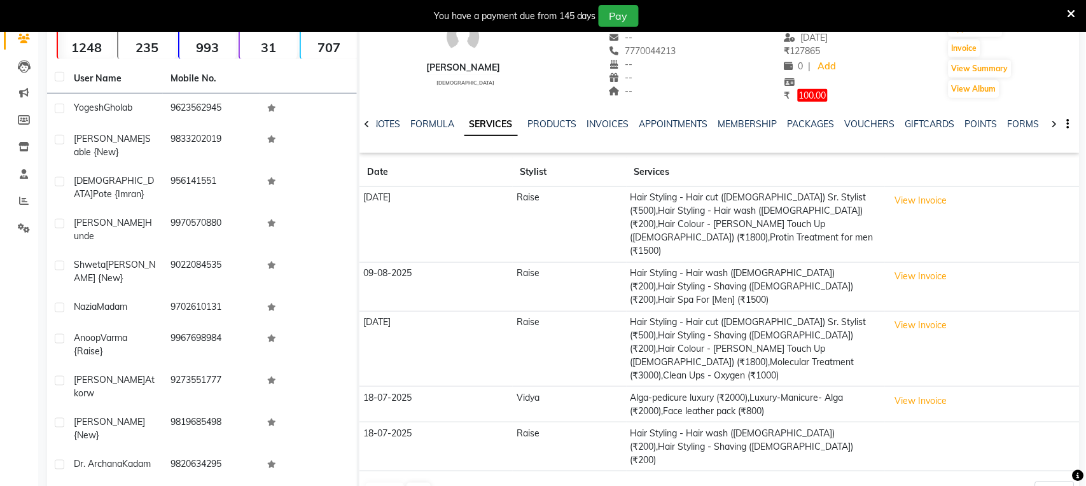
click at [1070, 13] on icon at bounding box center [1072, 13] width 8 height 11
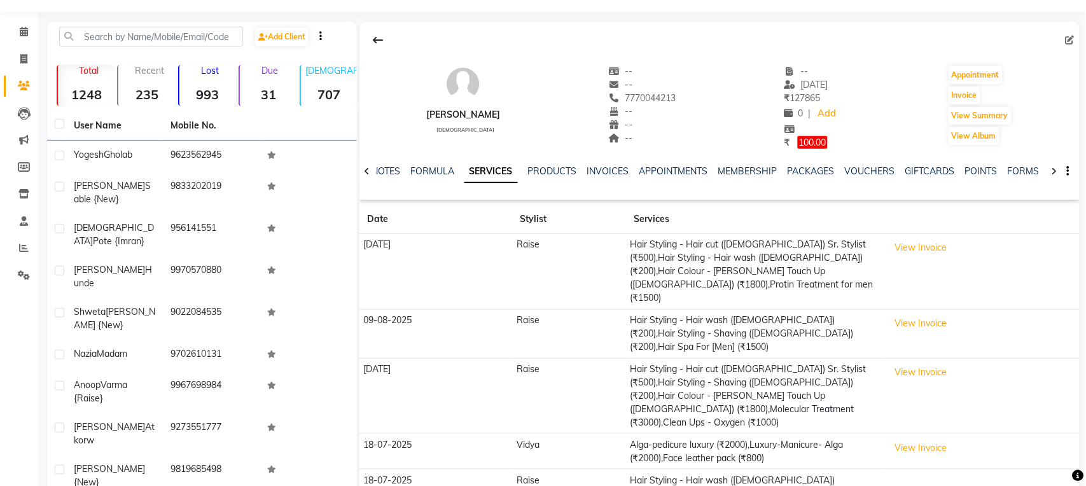
scroll to position [0, 0]
